Goal: Task Accomplishment & Management: Complete application form

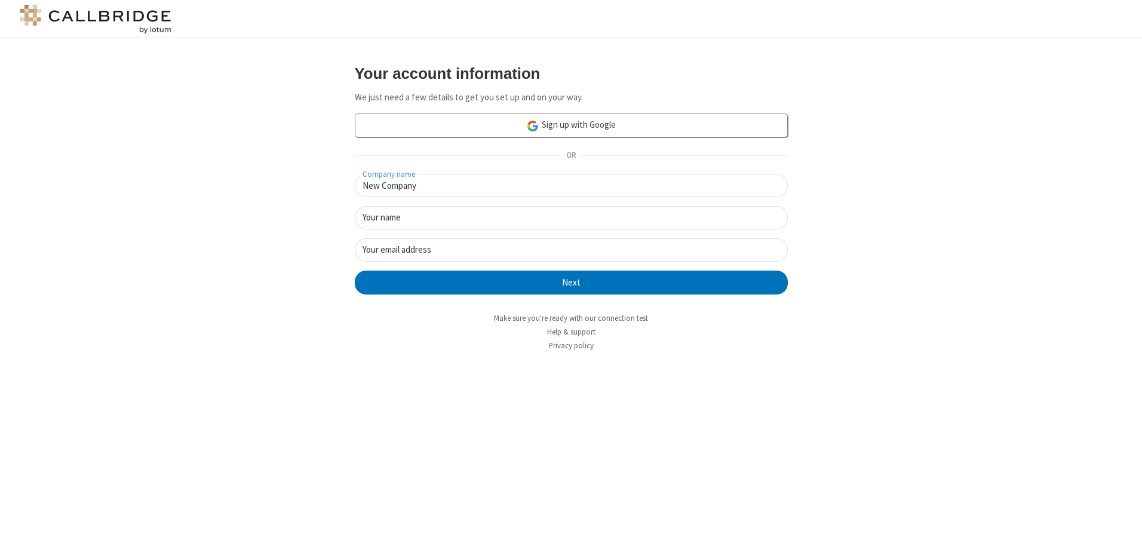
type input "New Company"
type input "New User"
type input "[EMAIL_ADDRESS][DOMAIN_NAME]"
click button "Next" at bounding box center [571, 283] width 433 height 24
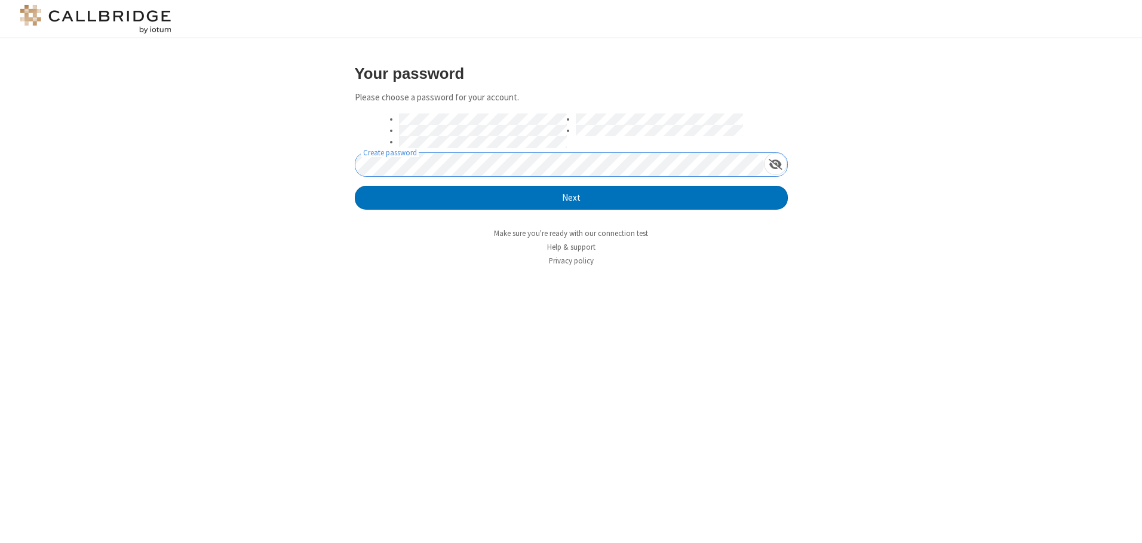
click at [355, 186] on button "Next" at bounding box center [571, 198] width 433 height 24
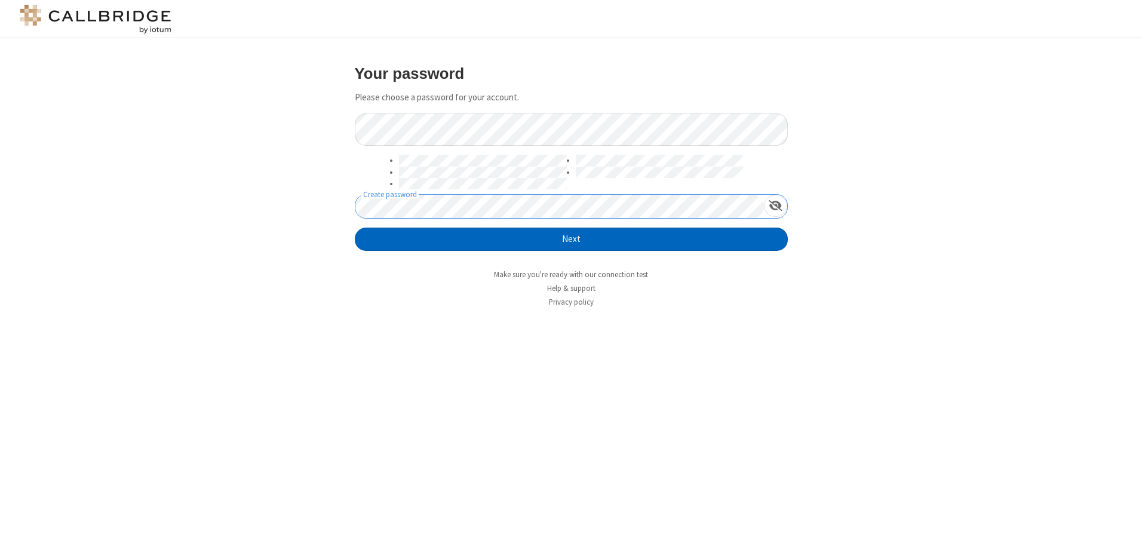
click at [571, 239] on button "Next" at bounding box center [571, 240] width 433 height 24
